Goal: Information Seeking & Learning: Learn about a topic

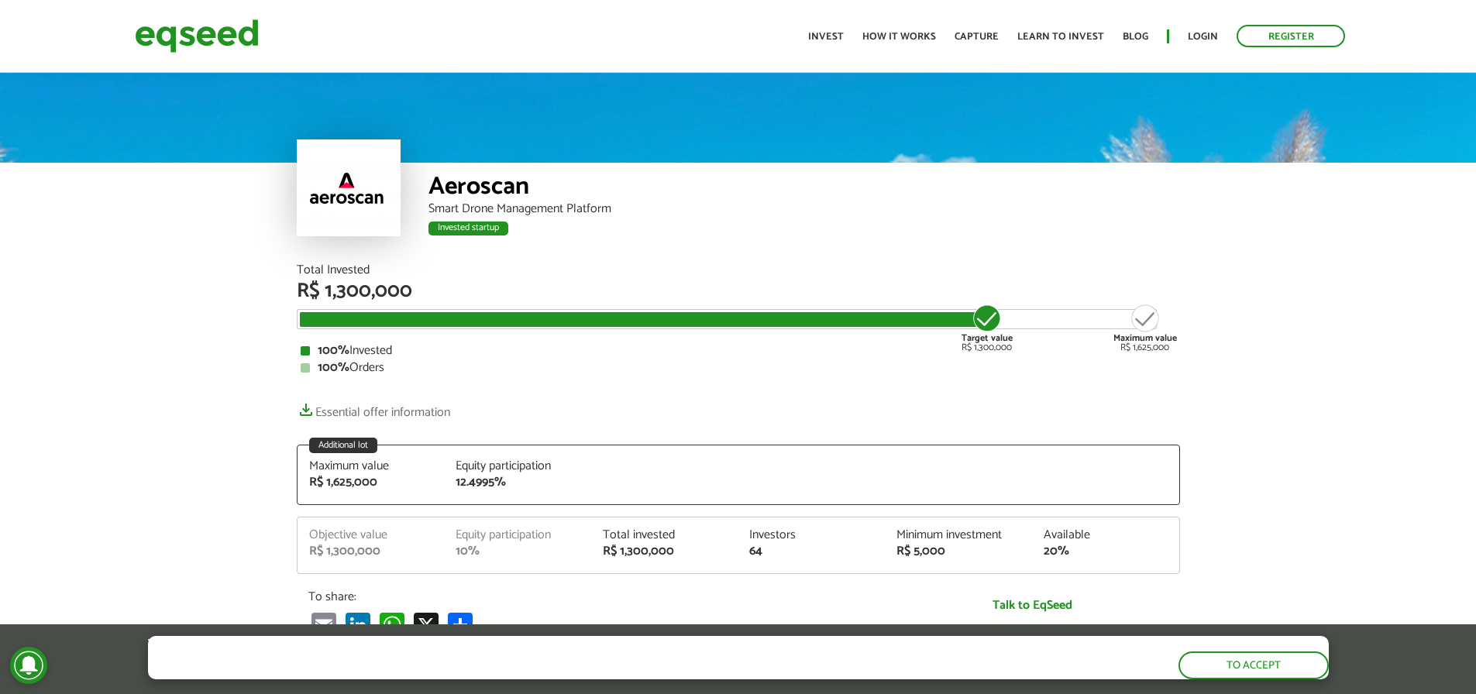
click at [1294, 335] on article "Aeroscan Smart Drone Management Platform Invested startup Invested startup Tota…" at bounding box center [738, 626] width 1476 height 1112
click at [104, 251] on div "Aeroscan Smart Drone Management Platform Invested startup Invested startup" at bounding box center [738, 167] width 1476 height 194
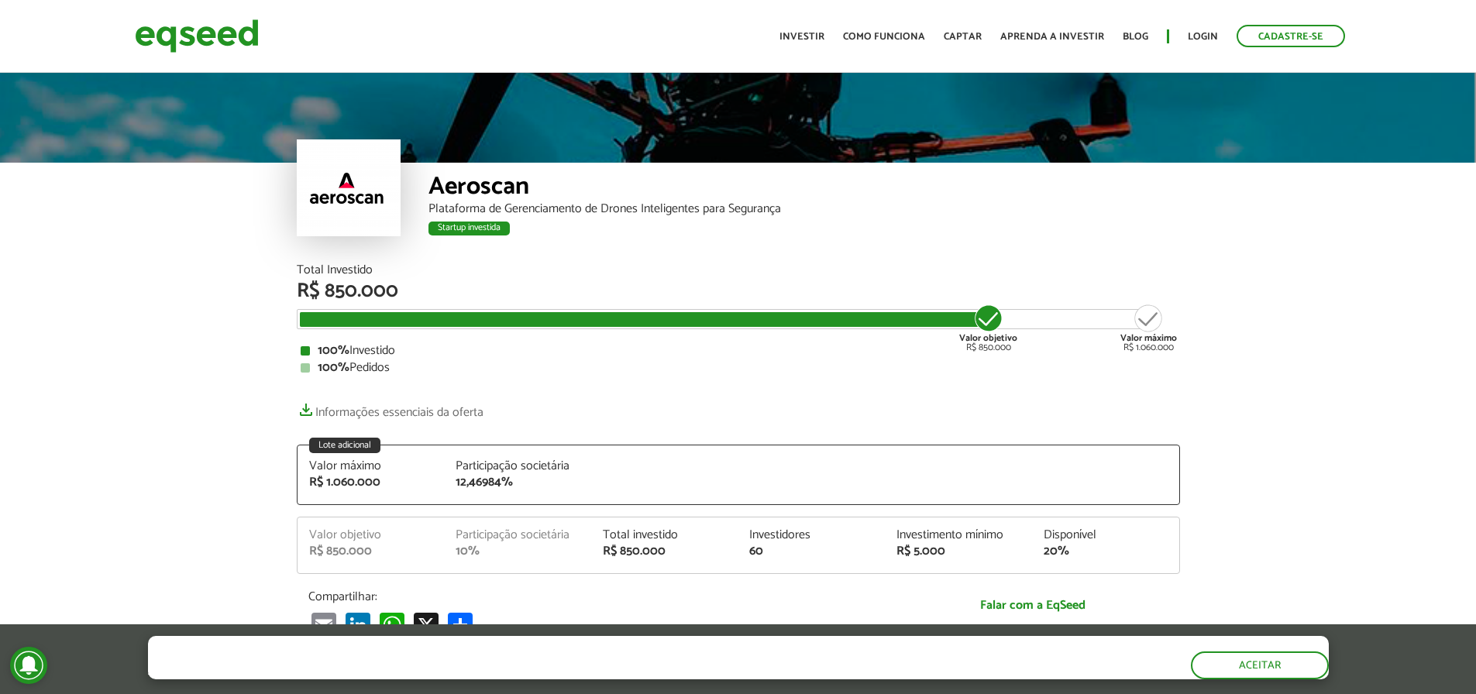
drag, startPoint x: 88, startPoint y: 291, endPoint x: 98, endPoint y: 256, distance: 36.3
click at [88, 290] on article "Aeroscan Plataforma de Gerenciamento de Drones Inteligentes para Segurança Star…" at bounding box center [738, 626] width 1476 height 1112
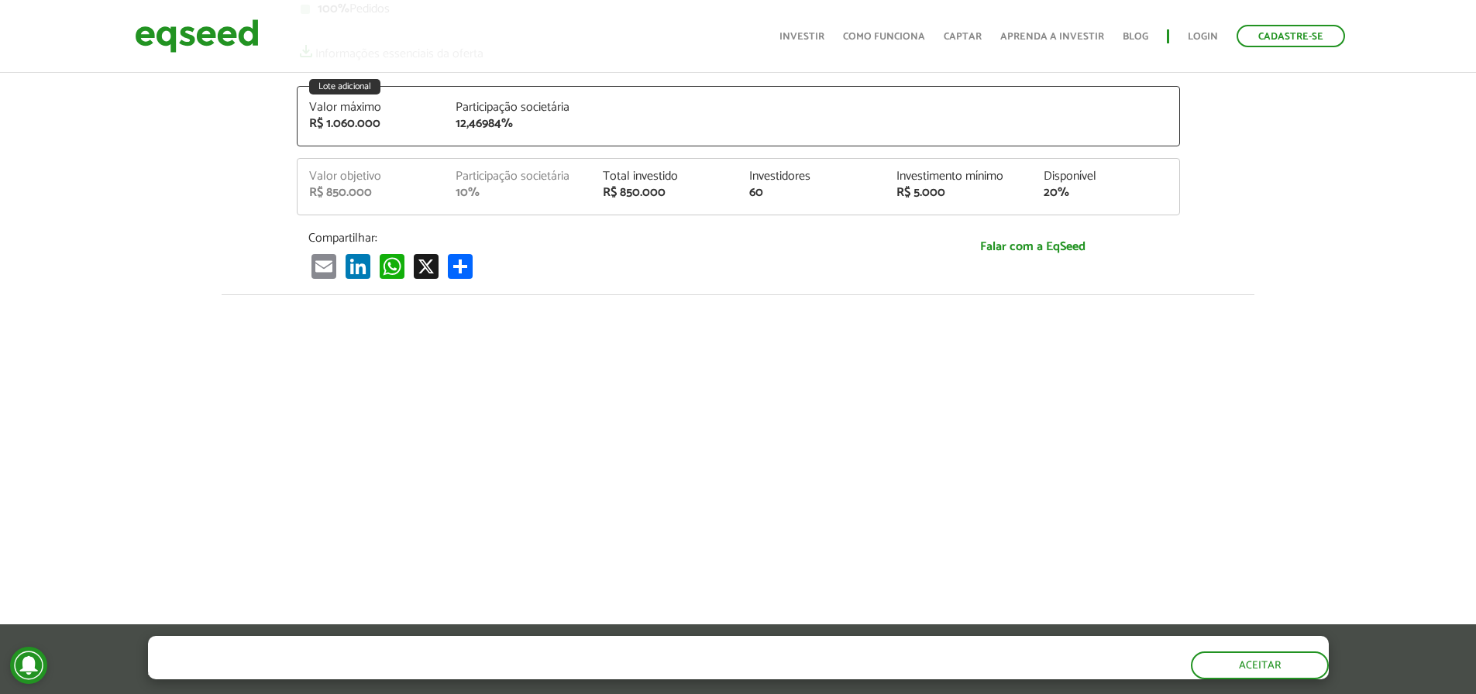
scroll to position [672, 0]
